Goal: Information Seeking & Learning: Understand process/instructions

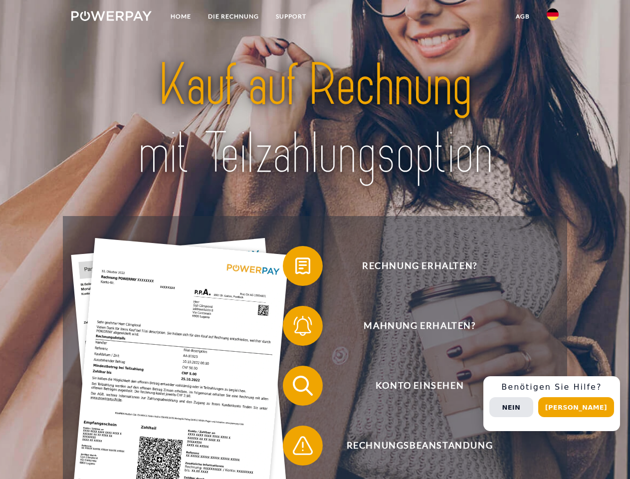
click at [111, 17] on img at bounding box center [111, 16] width 80 height 10
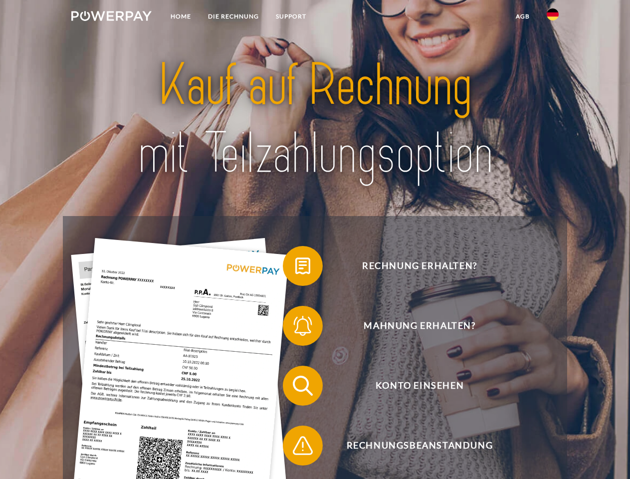
click at [553, 17] on img at bounding box center [553, 14] width 12 height 12
click at [522, 16] on link "agb" at bounding box center [522, 16] width 31 height 18
click at [295, 268] on span at bounding box center [288, 266] width 50 height 50
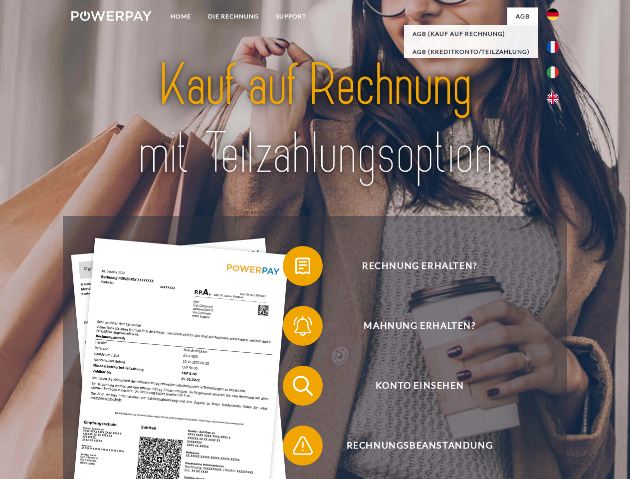
click at [295, 328] on div "Rechnung erhalten? Mahnung erhalten? Konto einsehen" at bounding box center [315, 415] width 504 height 399
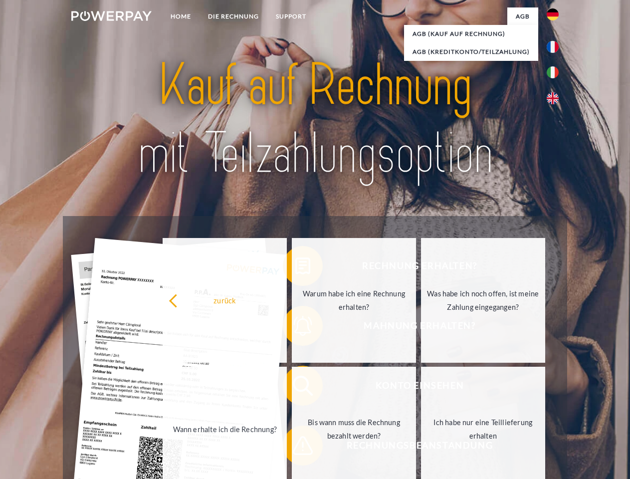
click at [295, 388] on link "Bis wann muss die Rechnung bezahlt werden?" at bounding box center [354, 429] width 124 height 125
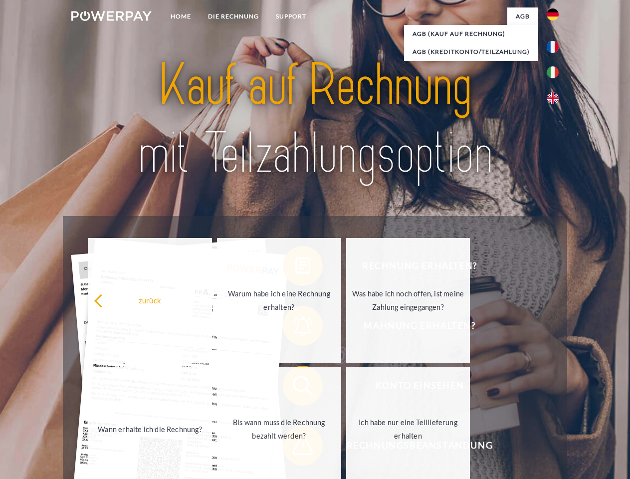
click at [295, 447] on span at bounding box center [288, 446] width 50 height 50
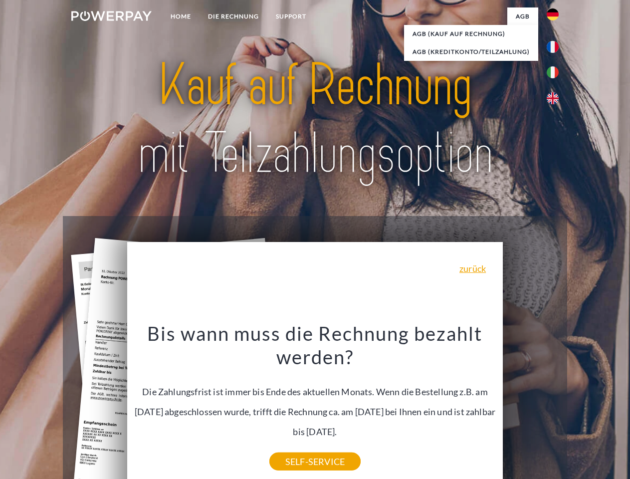
click at [555, 404] on div "Rechnung erhalten? Mahnung erhalten? Konto einsehen" at bounding box center [315, 415] width 504 height 399
click at [531, 406] on span "Konto einsehen" at bounding box center [419, 386] width 244 height 40
click at [580, 407] on header "Home DIE RECHNUNG SUPPORT" at bounding box center [315, 344] width 630 height 689
